Goal: Task Accomplishment & Management: Complete application form

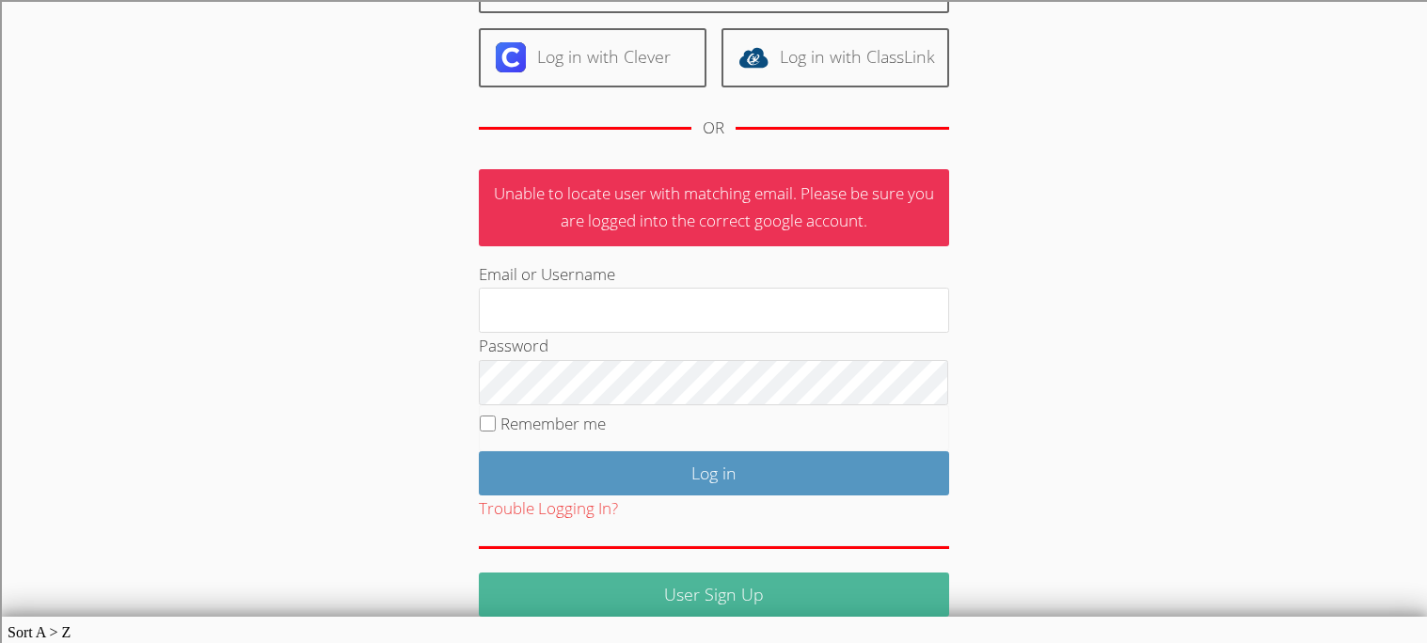
click at [577, 581] on link "User Sign Up" at bounding box center [714, 595] width 470 height 44
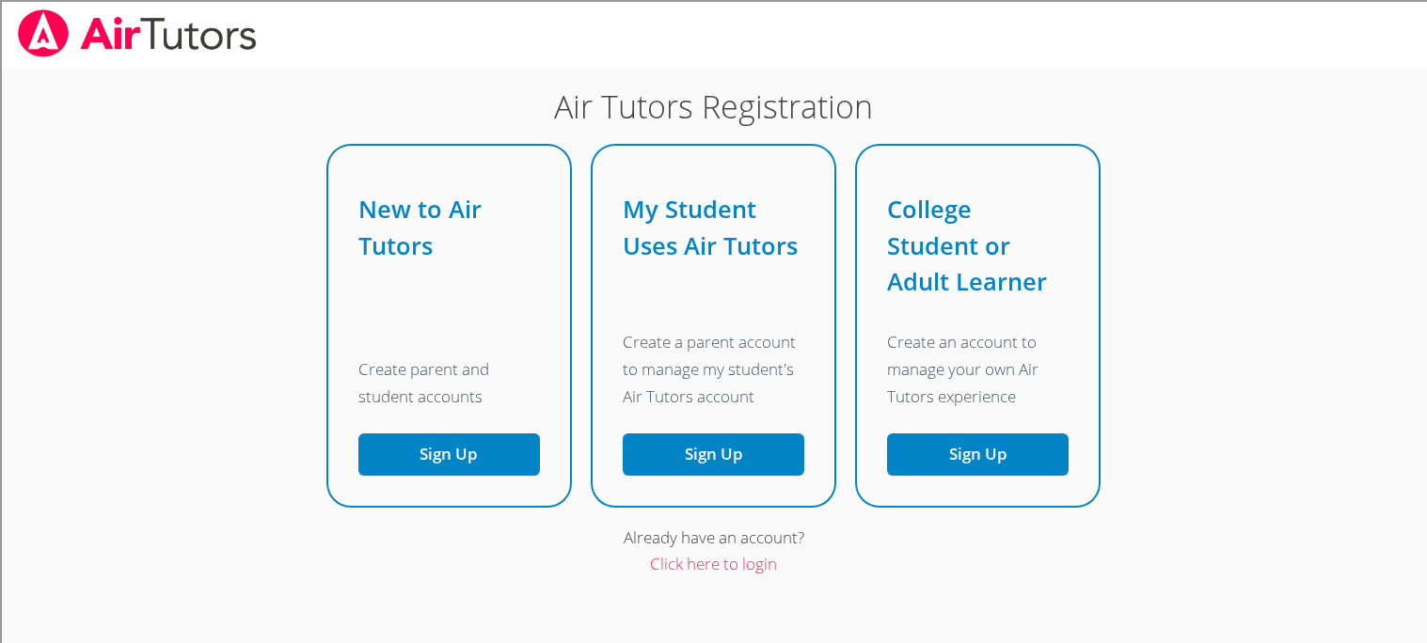
click at [457, 567] on div "Click here to login" at bounding box center [713, 564] width 770 height 27
click at [438, 460] on button "Sign Up" at bounding box center [449, 455] width 182 height 42
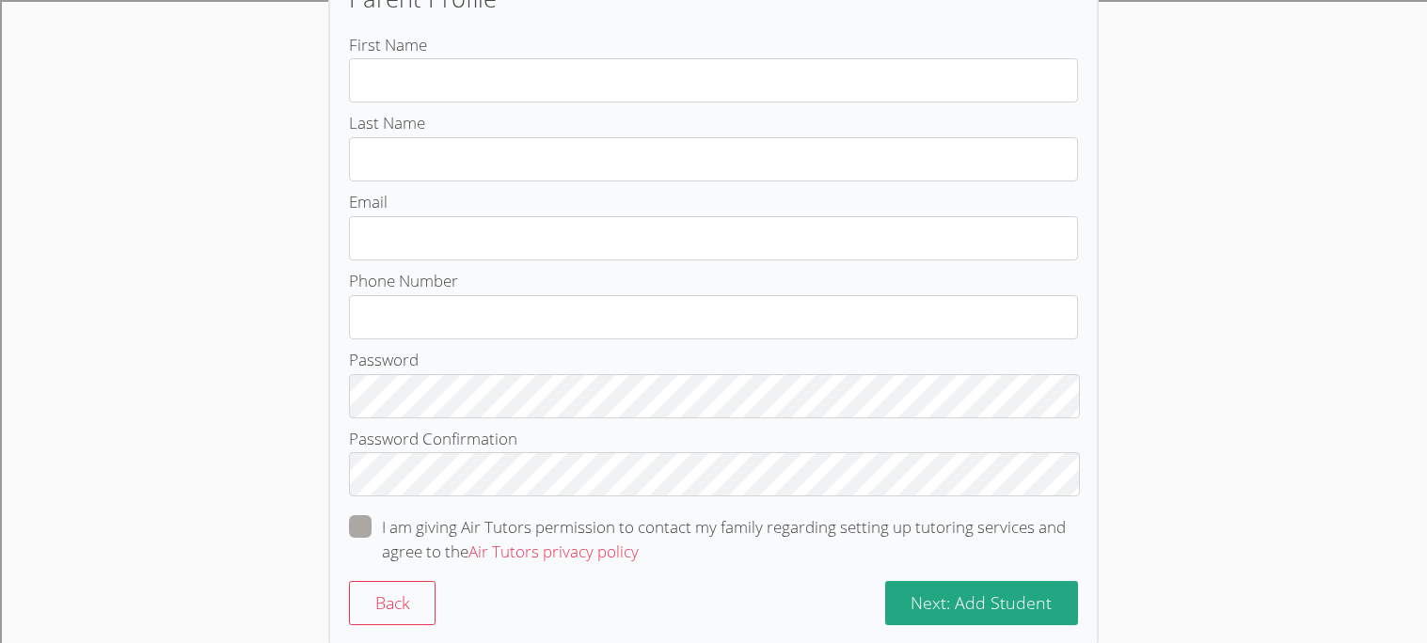
scroll to position [289, 0]
